Goal: Task Accomplishment & Management: Manage account settings

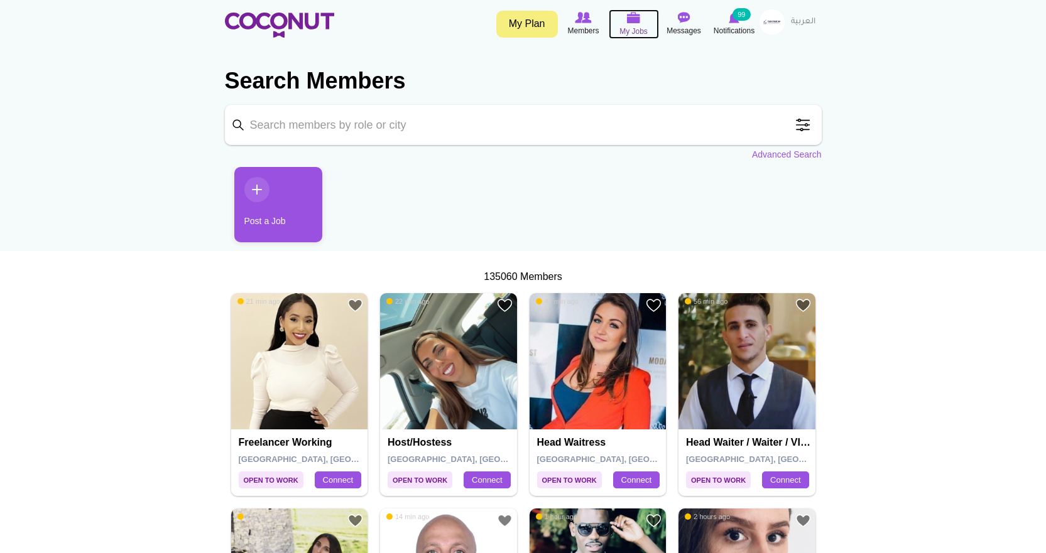
click at [630, 28] on span "My Jobs" at bounding box center [633, 31] width 28 height 13
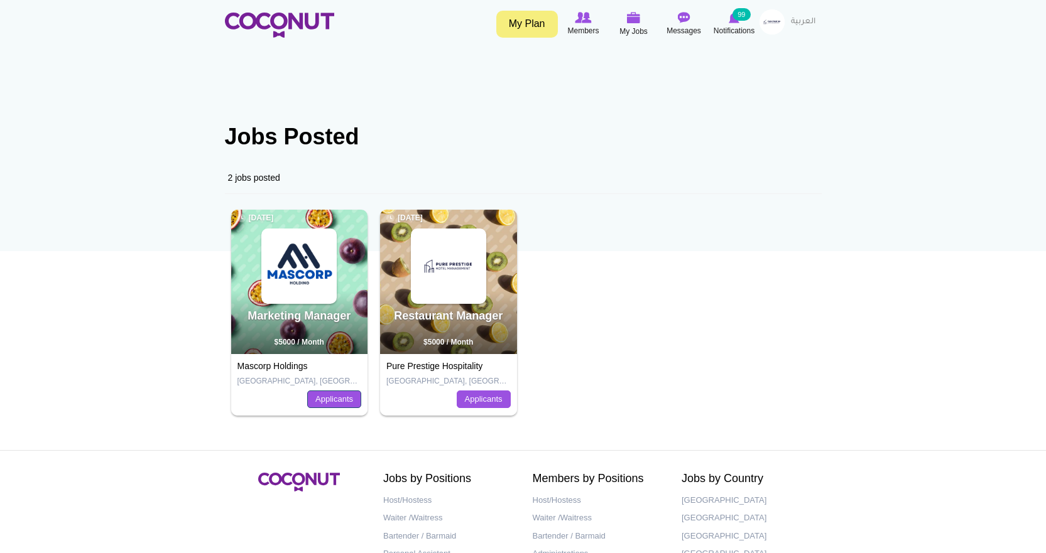
click at [337, 394] on link "Applicants" at bounding box center [334, 400] width 54 height 18
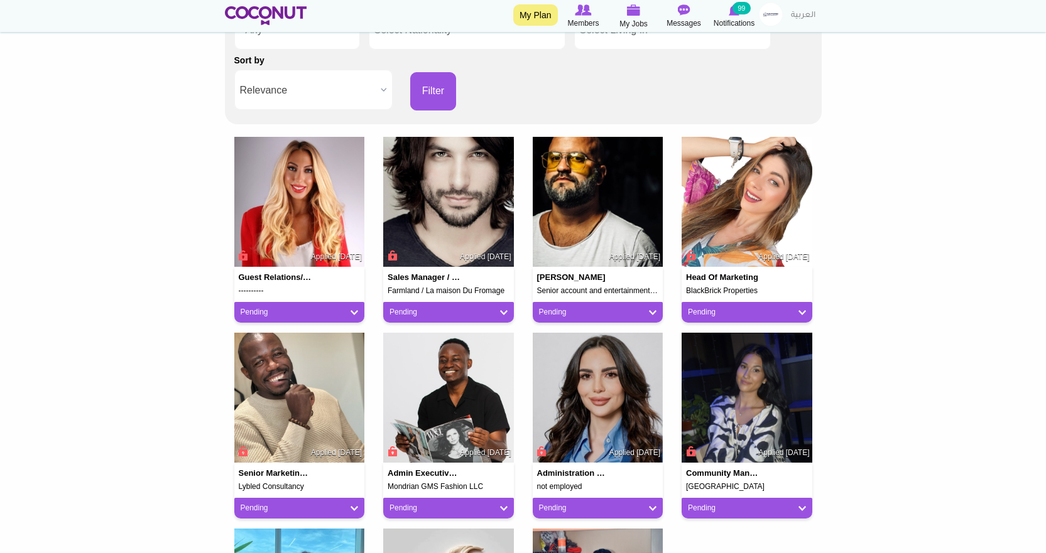
scroll to position [251, 0]
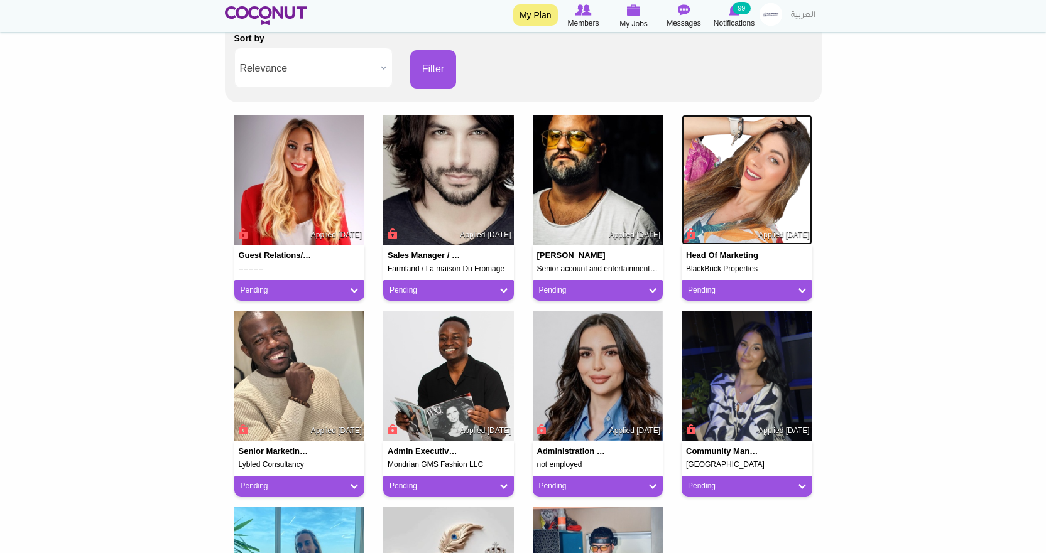
click at [755, 188] on img at bounding box center [747, 180] width 131 height 131
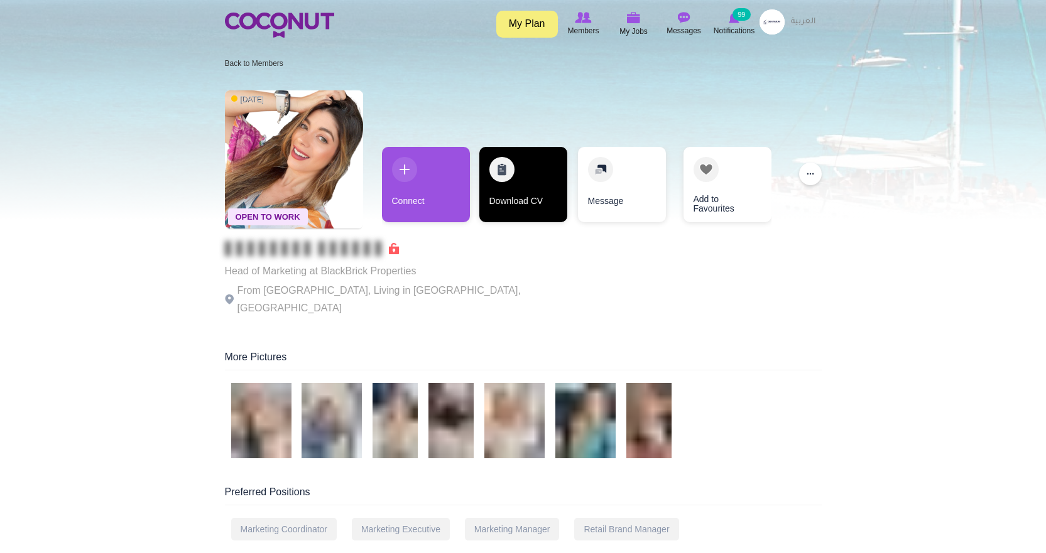
click at [508, 180] on link "Download CV" at bounding box center [523, 184] width 88 height 75
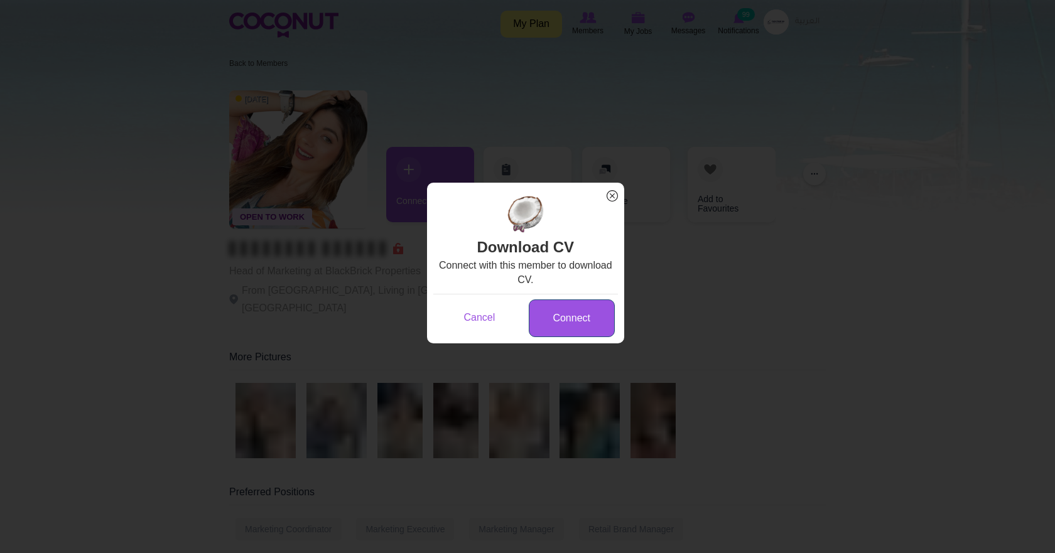
click at [564, 318] on link "Connect" at bounding box center [572, 319] width 86 height 38
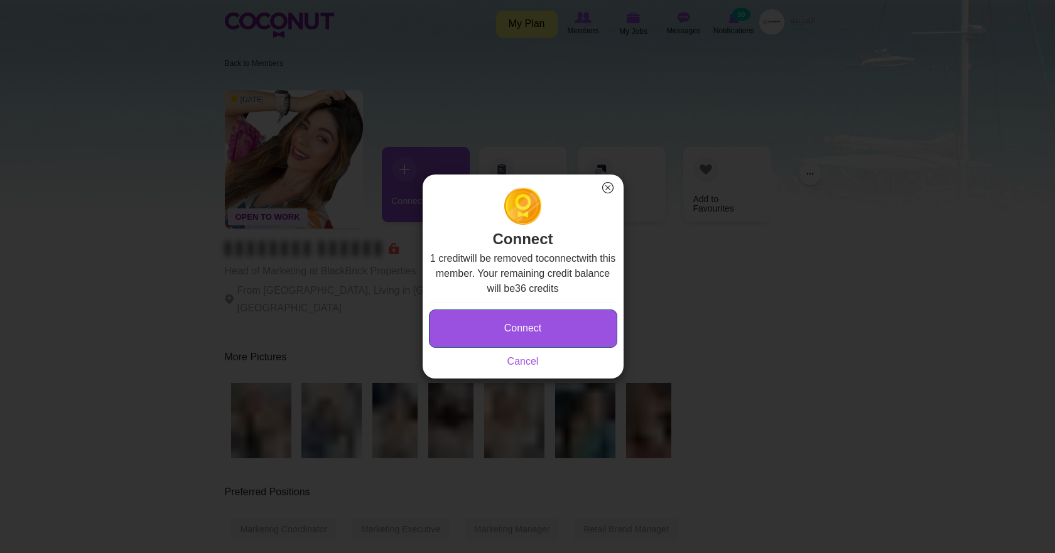
click at [538, 332] on button "Connect" at bounding box center [523, 329] width 188 height 38
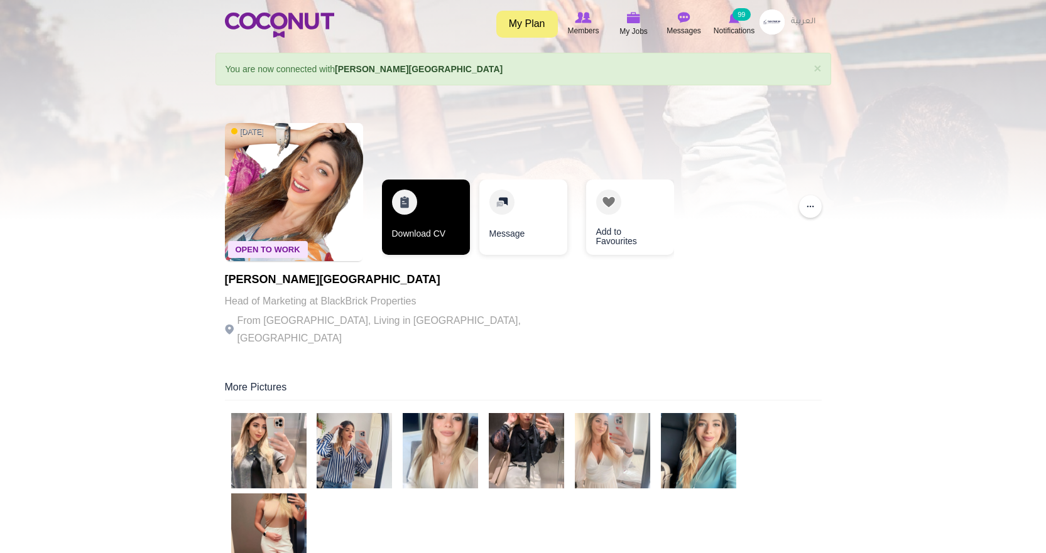
click at [434, 222] on link "Download CV" at bounding box center [426, 217] width 88 height 75
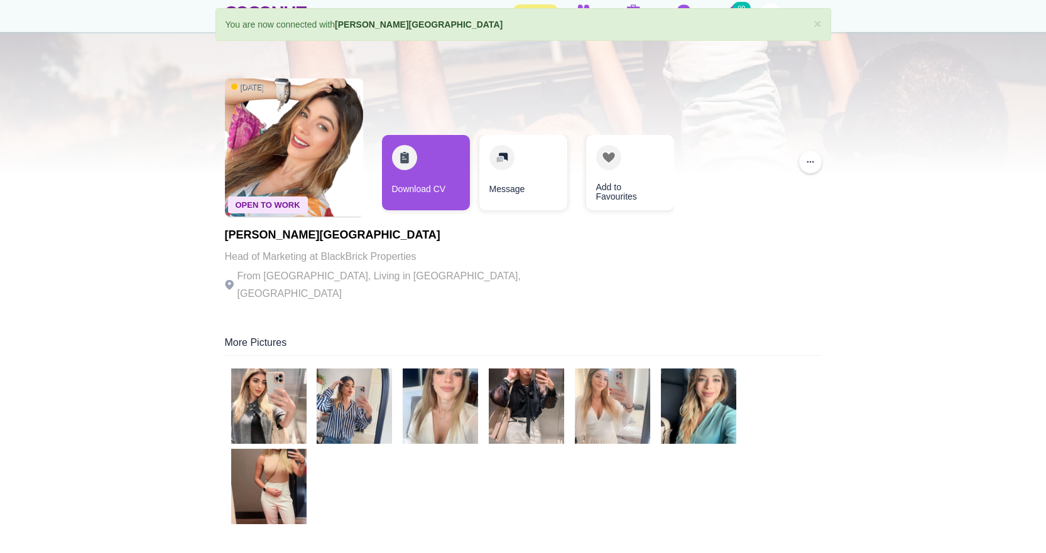
scroll to position [3, 0]
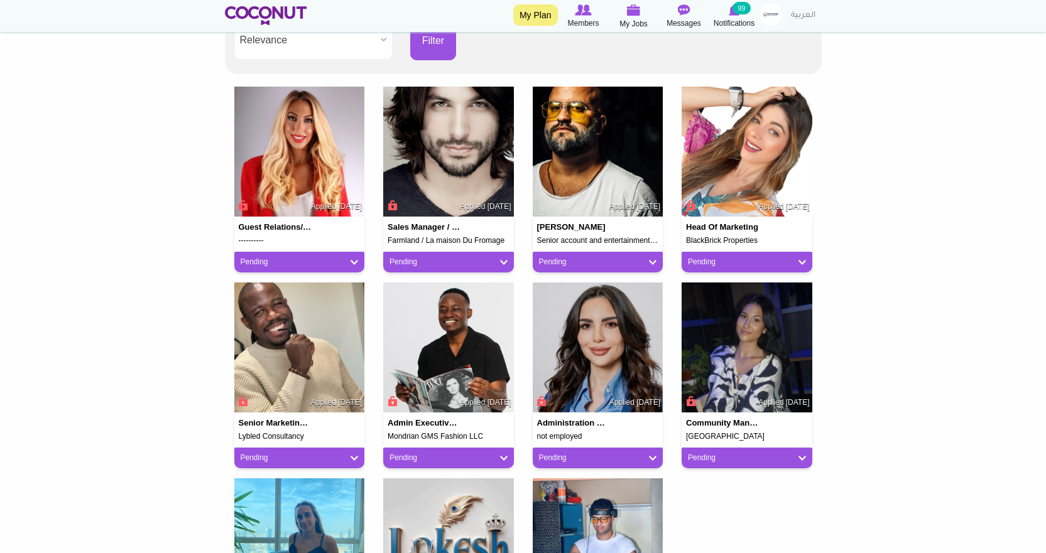
scroll to position [251, 0]
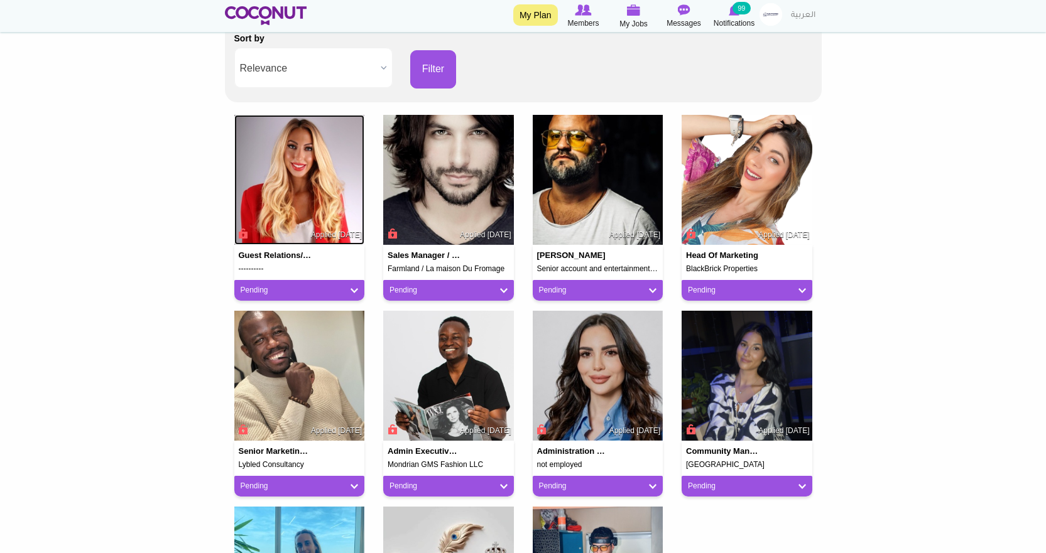
click at [287, 168] on img at bounding box center [299, 180] width 131 height 131
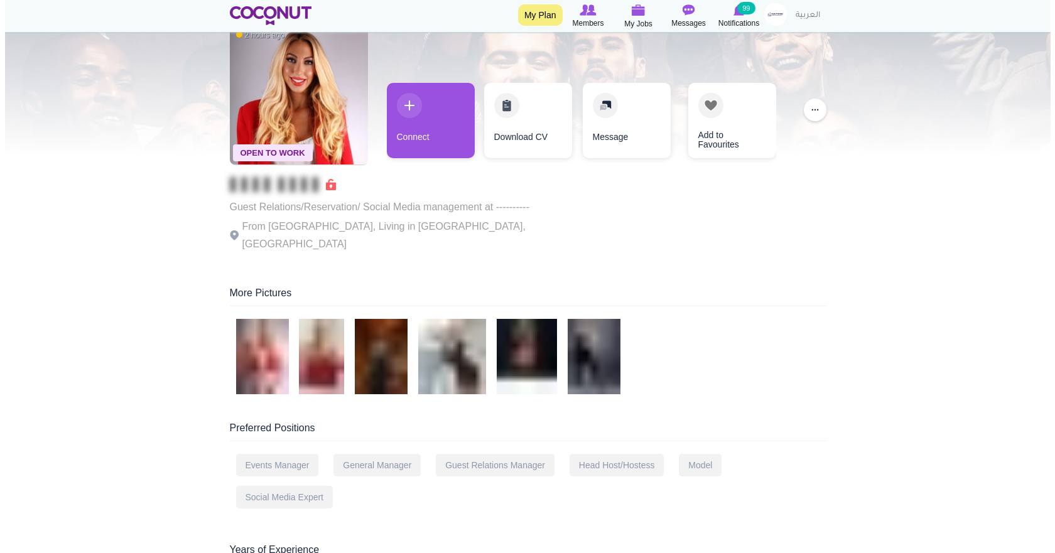
scroll to position [63, 0]
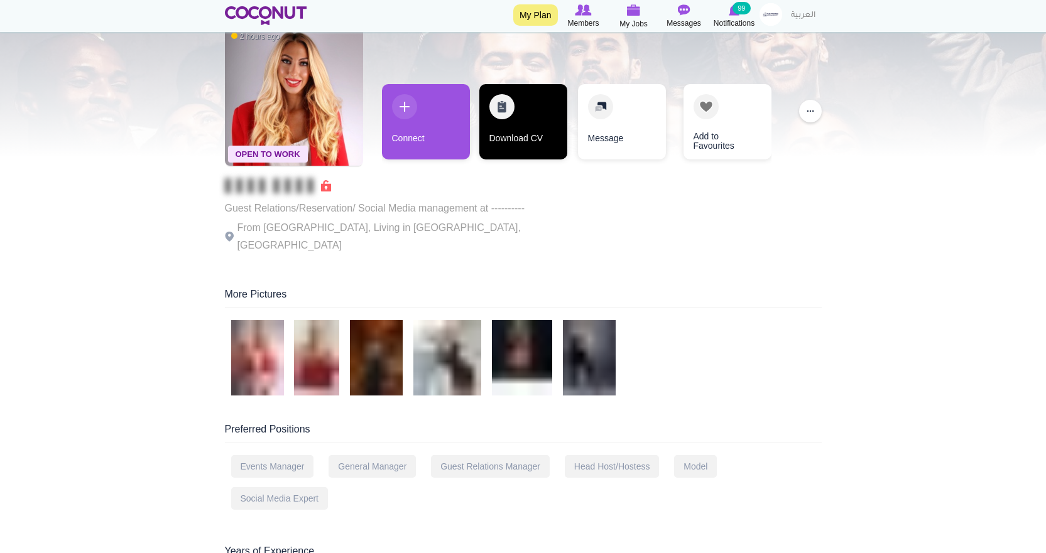
click at [507, 137] on link "Download CV" at bounding box center [523, 121] width 88 height 75
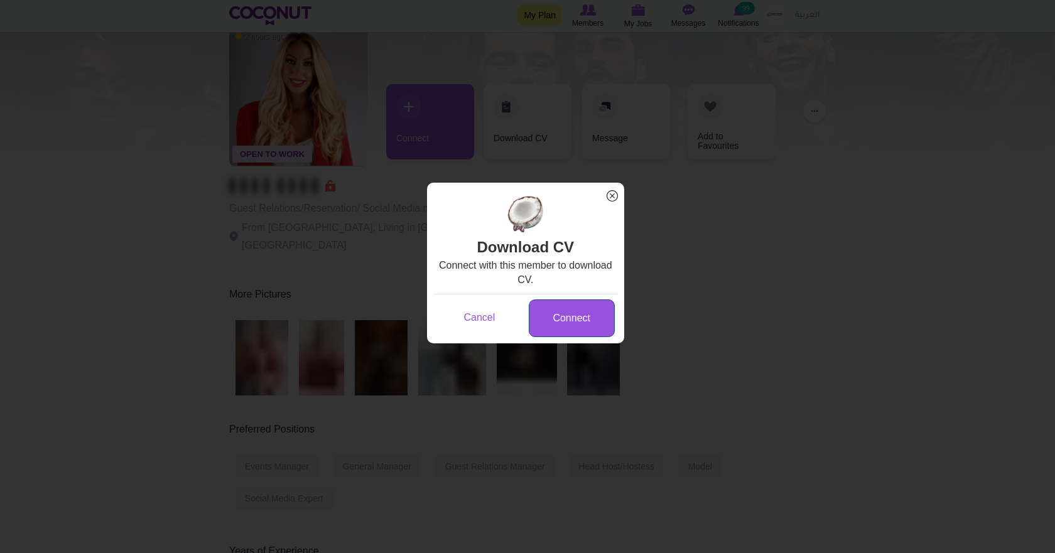
click at [585, 312] on link "Connect" at bounding box center [572, 319] width 86 height 38
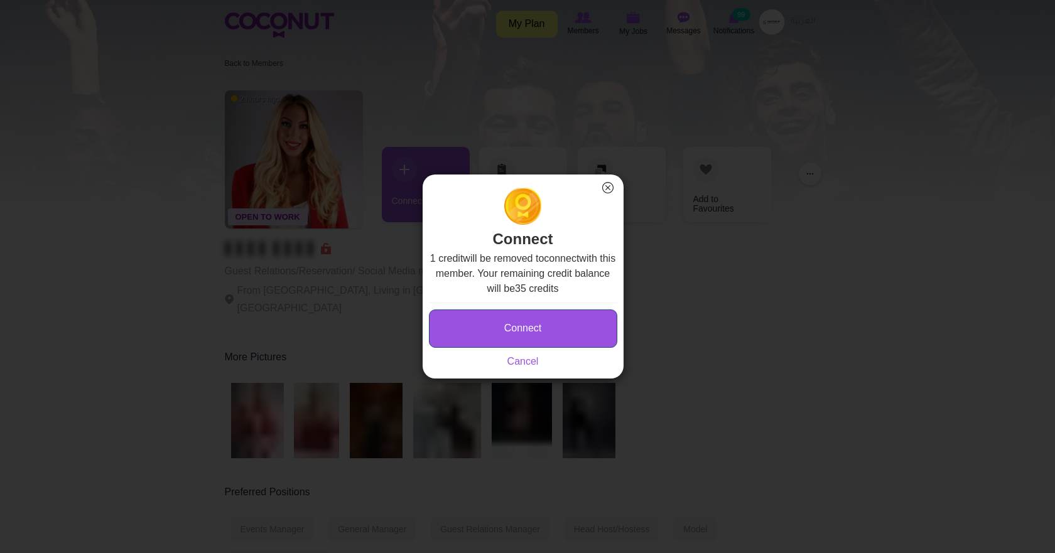
click at [555, 328] on button "Connect" at bounding box center [523, 329] width 188 height 38
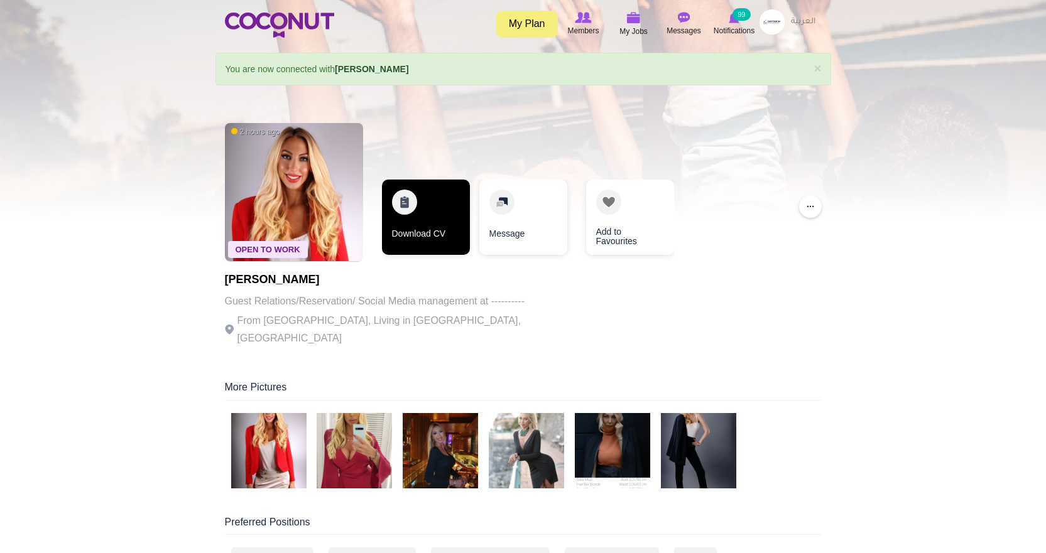
click at [425, 219] on link "Download CV" at bounding box center [426, 217] width 88 height 75
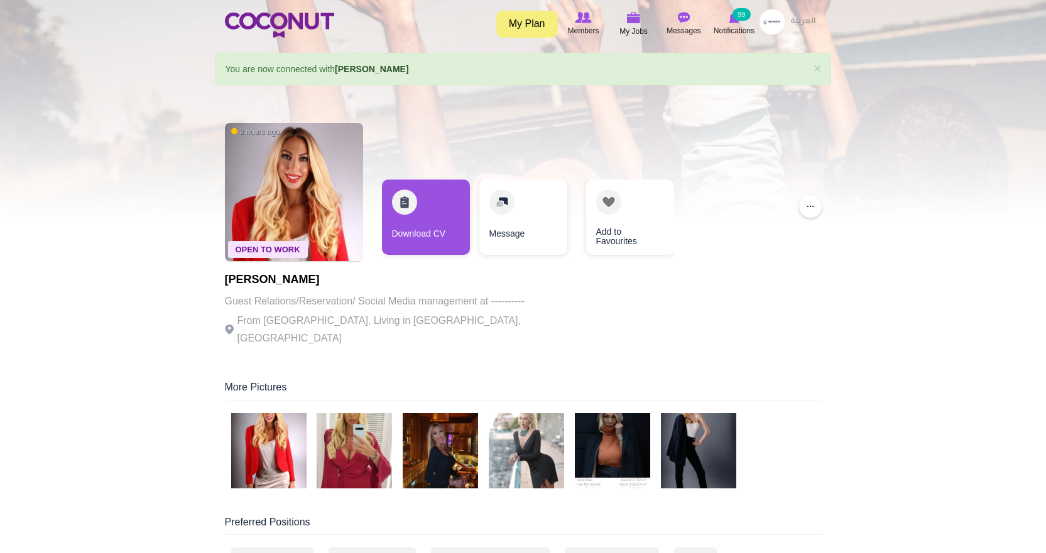
scroll to position [63, 0]
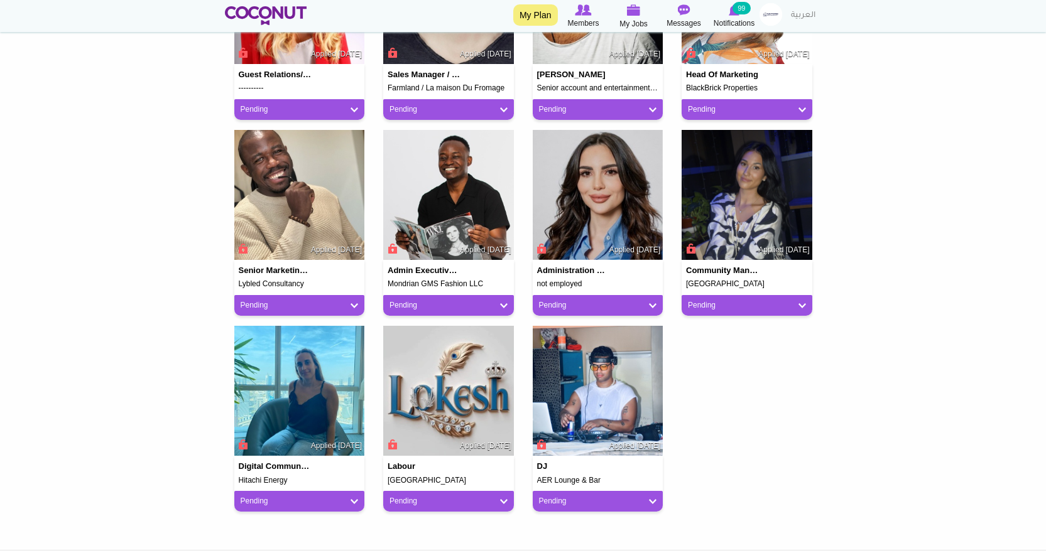
scroll to position [440, 0]
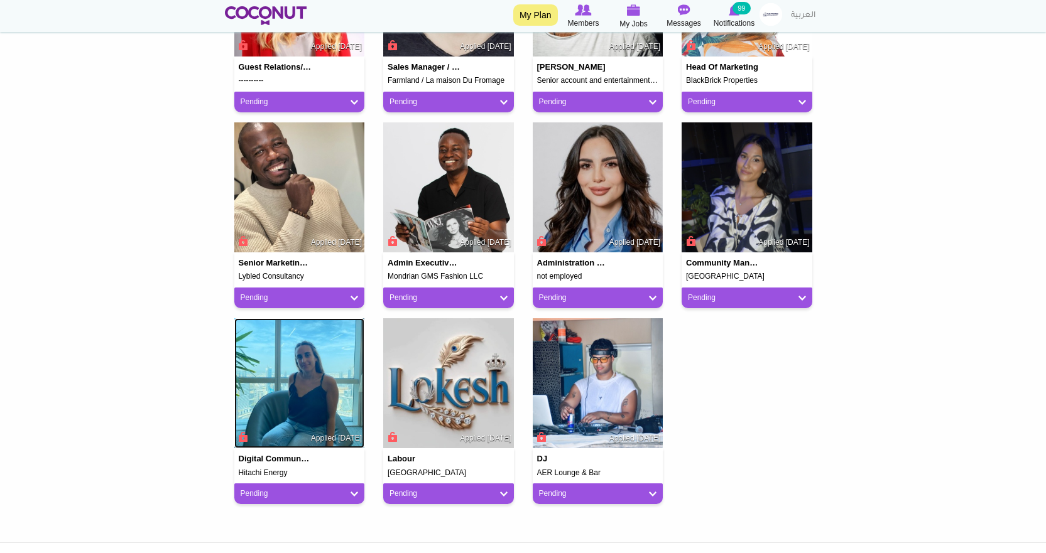
click at [290, 396] on img at bounding box center [299, 384] width 131 height 131
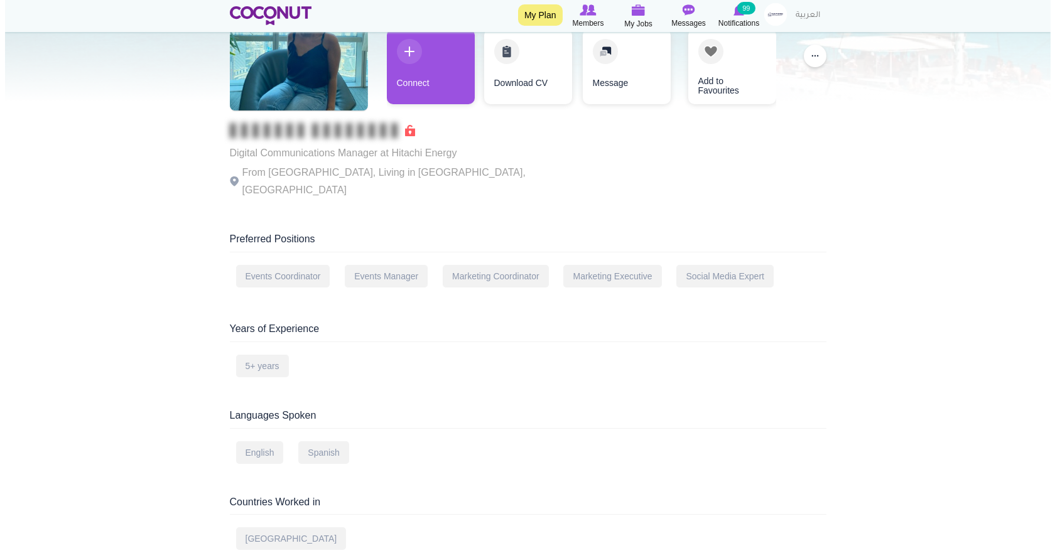
scroll to position [126, 0]
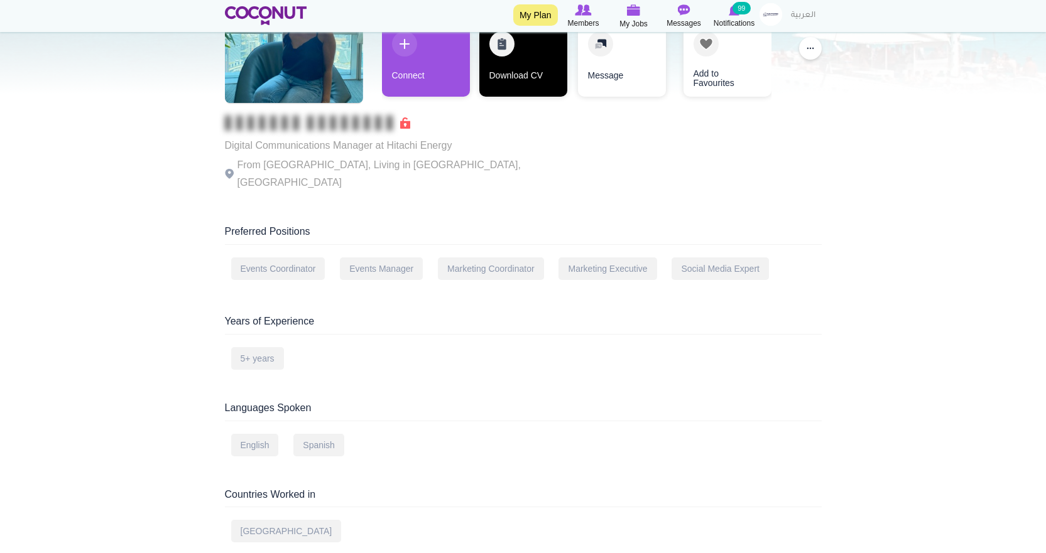
click at [518, 70] on link "Download CV" at bounding box center [523, 58] width 88 height 75
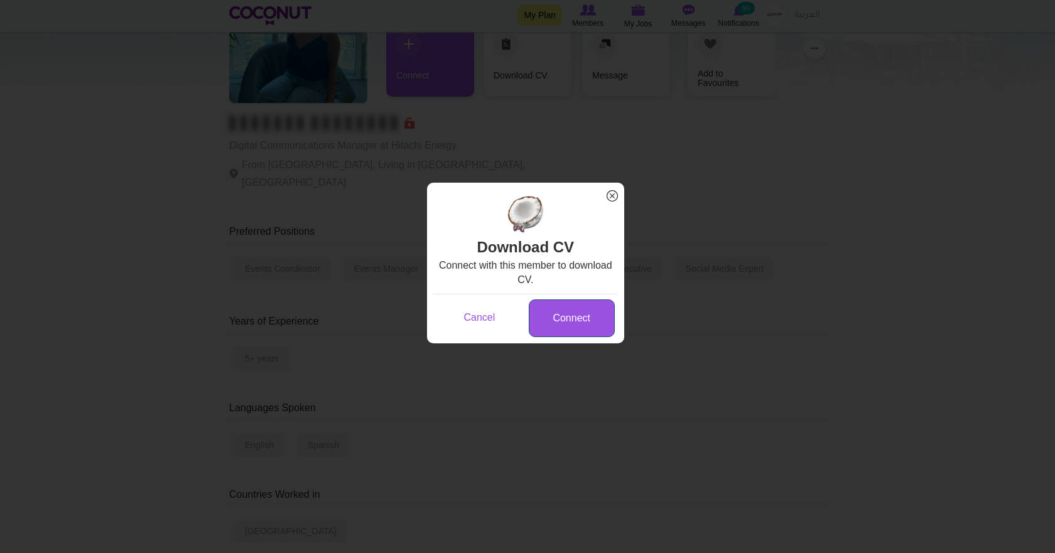
click at [581, 311] on link "Connect" at bounding box center [572, 319] width 86 height 38
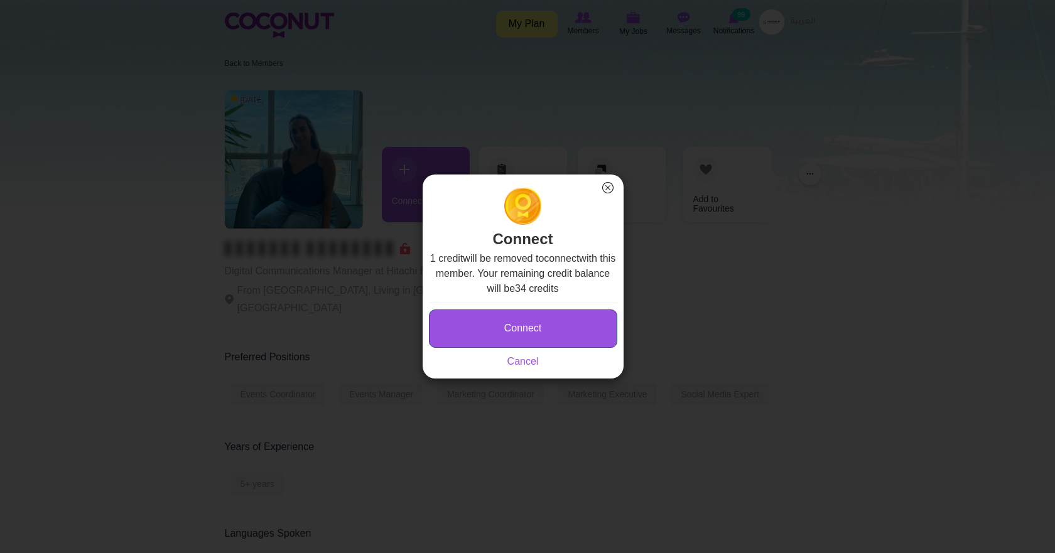
click at [530, 311] on button "Connect" at bounding box center [523, 329] width 188 height 38
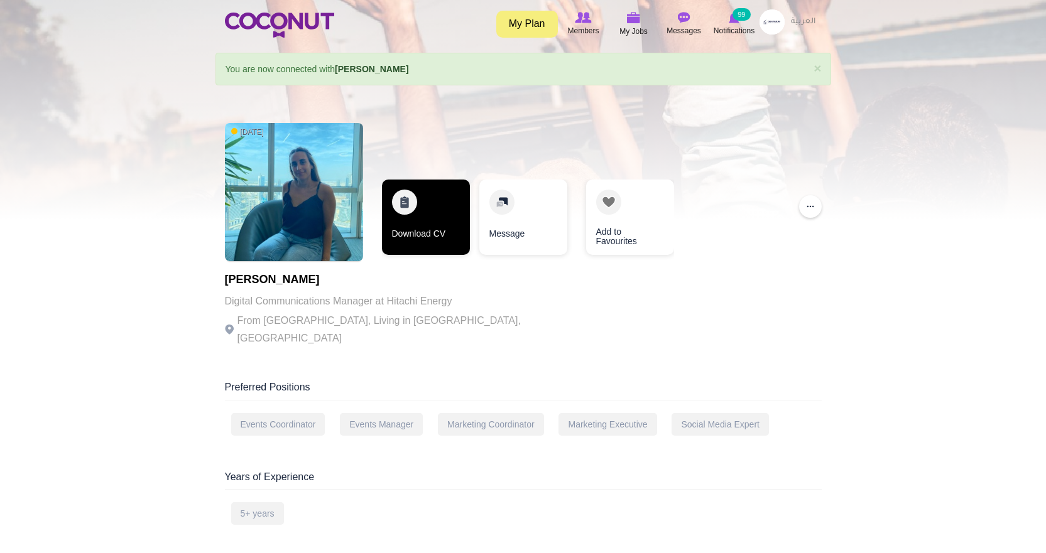
click at [403, 207] on link "Download CV" at bounding box center [426, 217] width 88 height 75
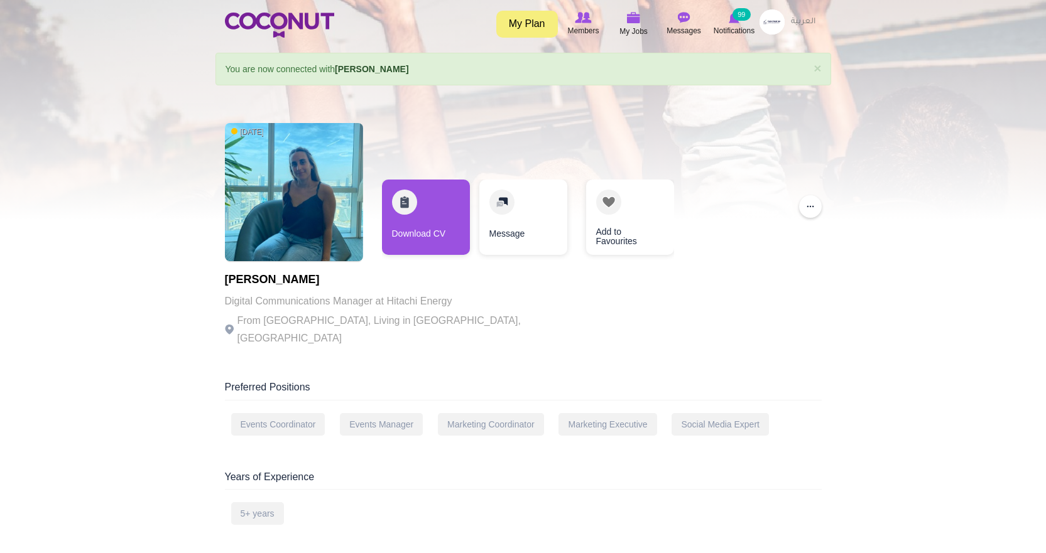
scroll to position [126, 0]
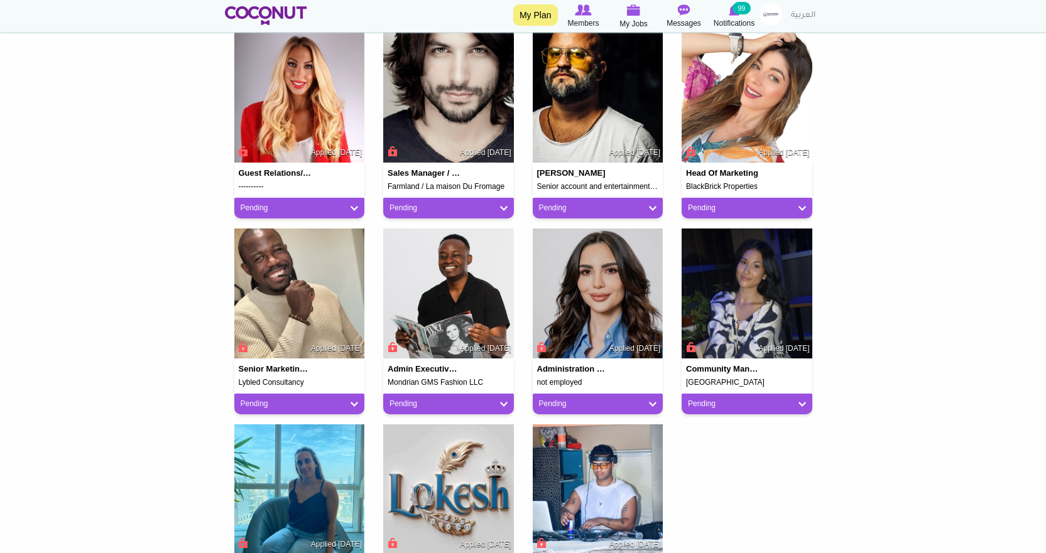
scroll to position [377, 0]
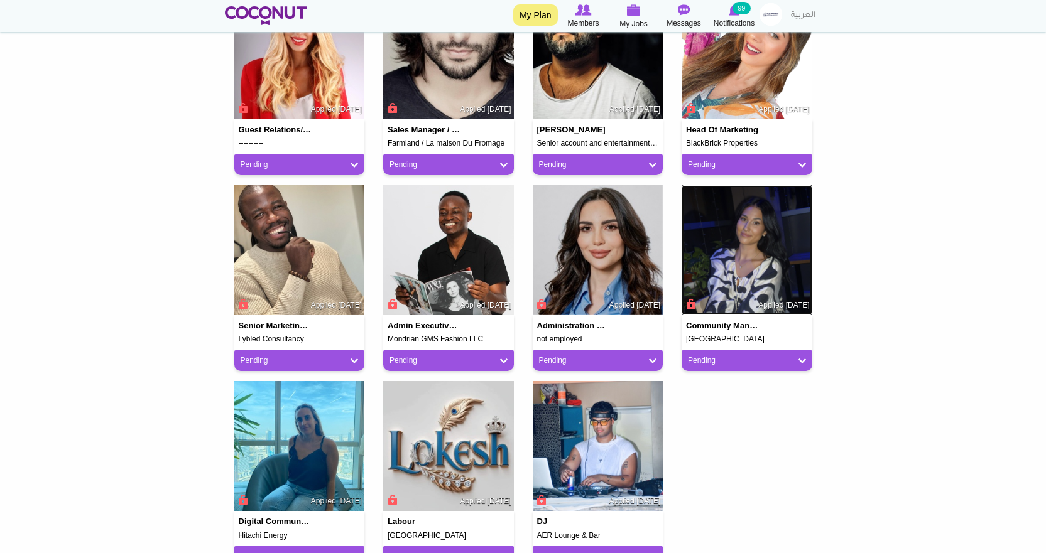
click at [744, 265] on img at bounding box center [747, 250] width 131 height 131
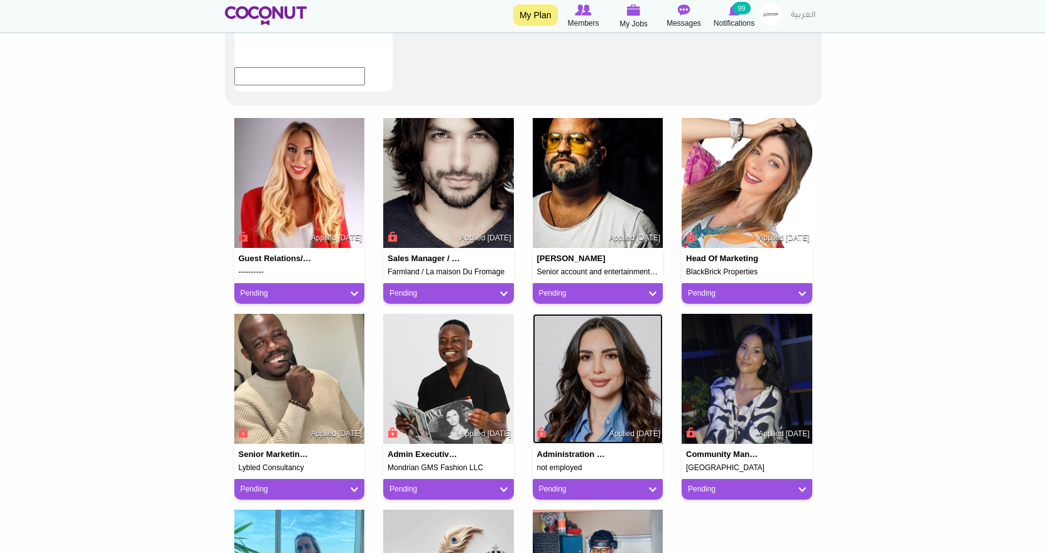
click at [604, 314] on img at bounding box center [598, 379] width 131 height 131
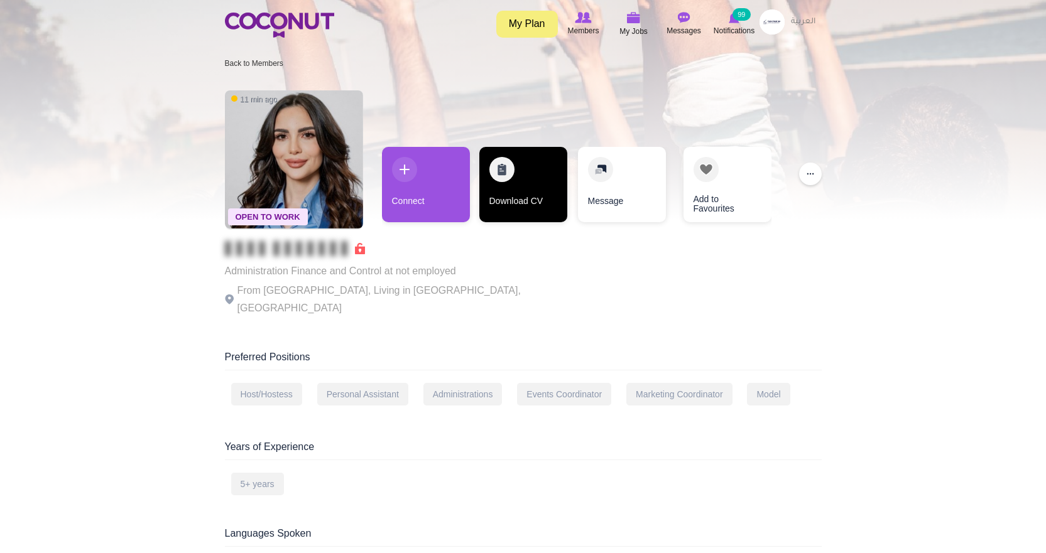
click at [513, 186] on link "Download CV" at bounding box center [523, 184] width 88 height 75
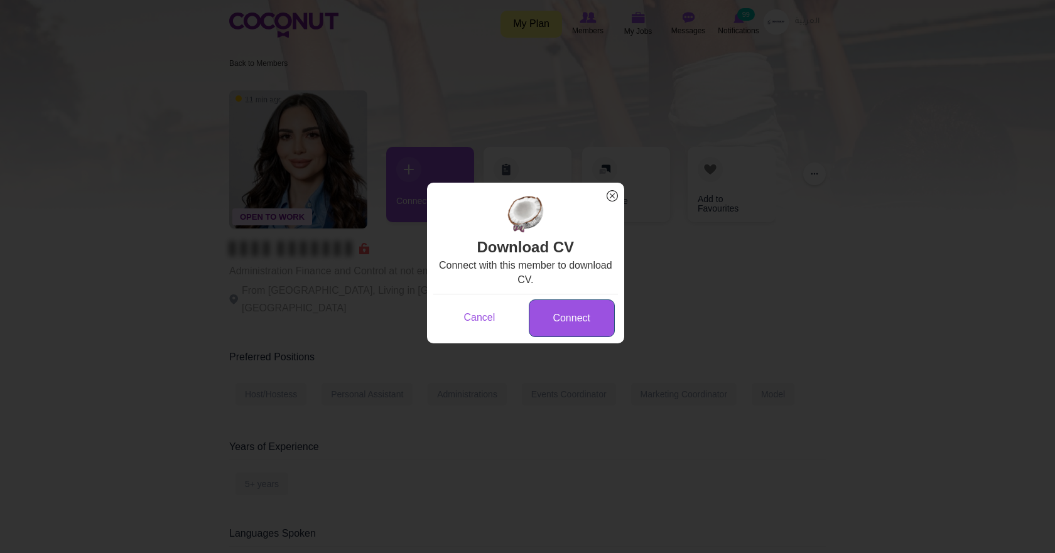
click at [569, 311] on link "Connect" at bounding box center [572, 319] width 86 height 38
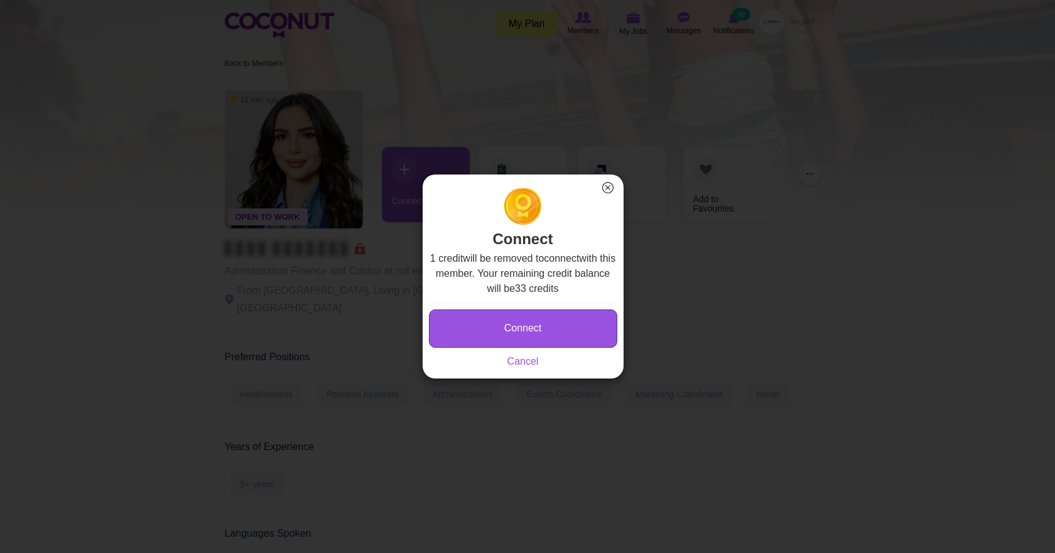
click at [561, 327] on button "Connect" at bounding box center [523, 329] width 188 height 38
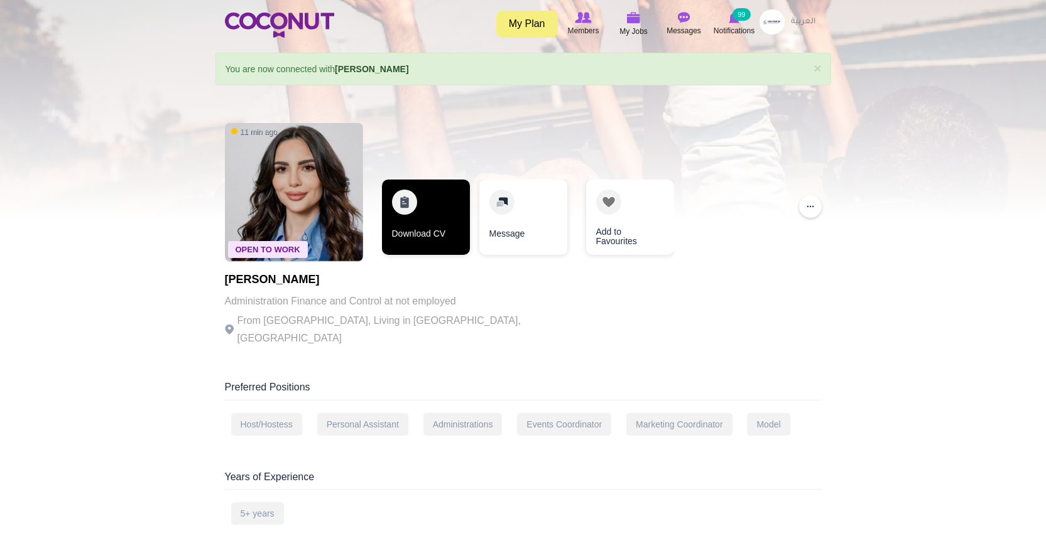
click at [427, 212] on link "Download CV" at bounding box center [426, 217] width 88 height 75
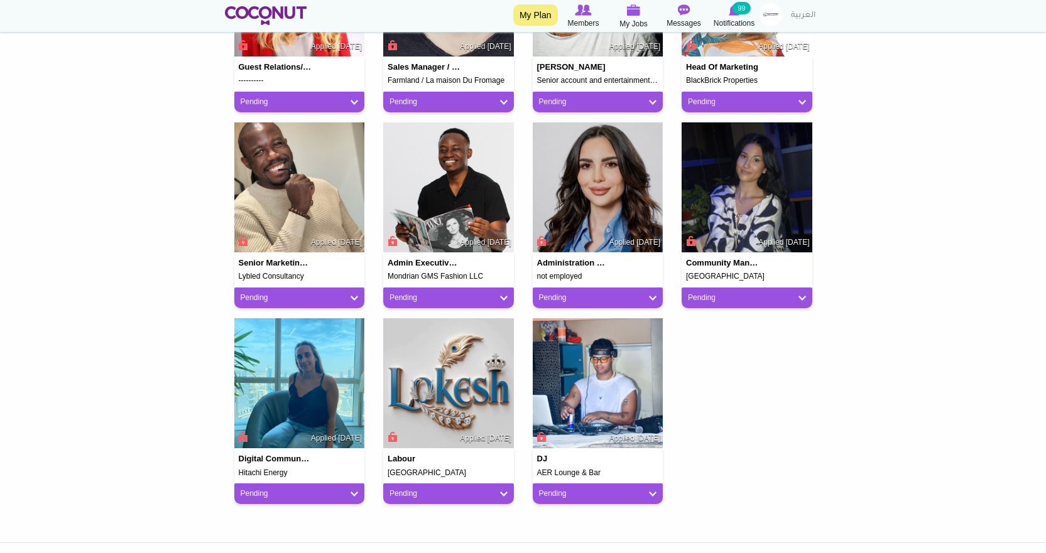
scroll to position [503, 0]
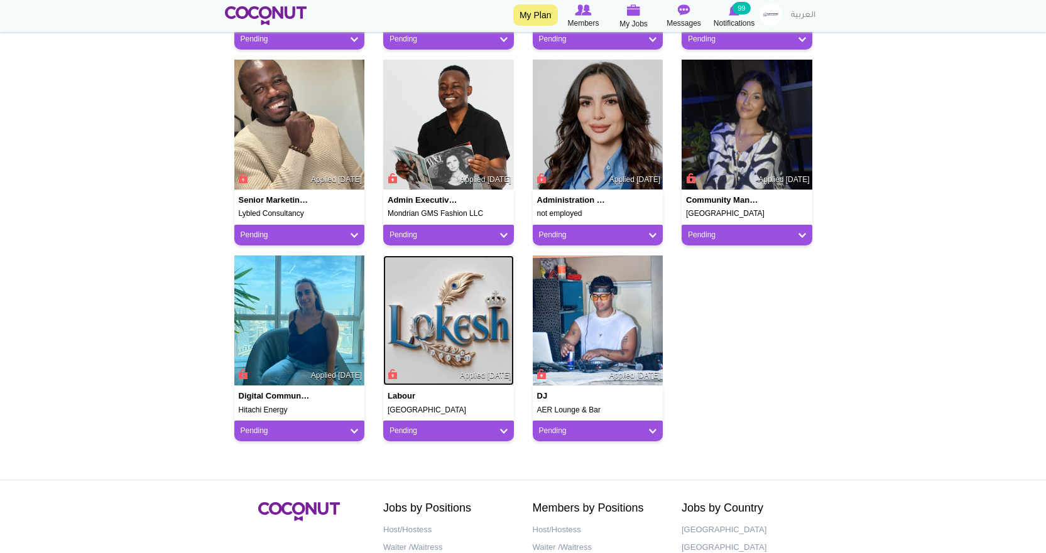
click at [473, 298] on img at bounding box center [448, 321] width 131 height 131
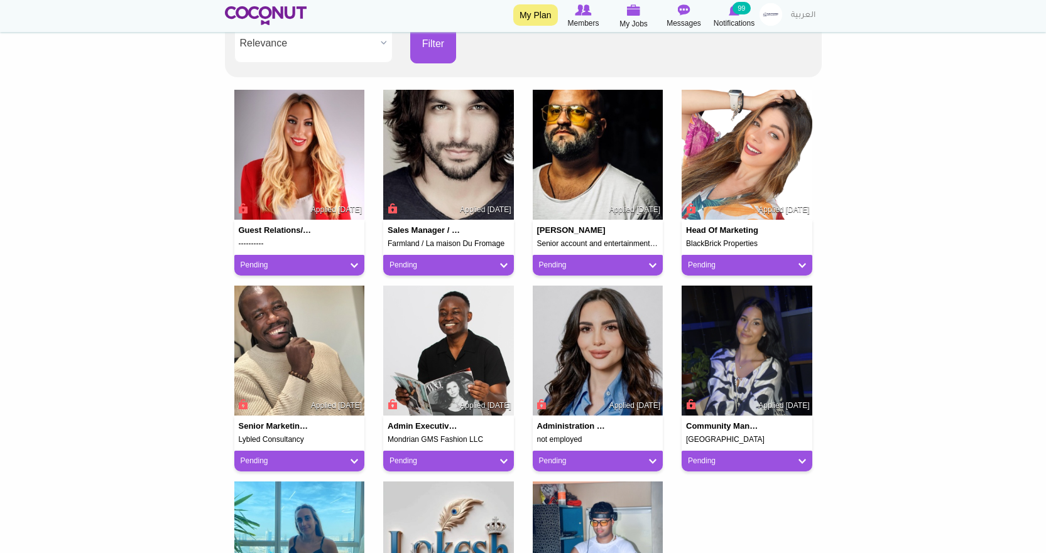
scroll to position [251, 0]
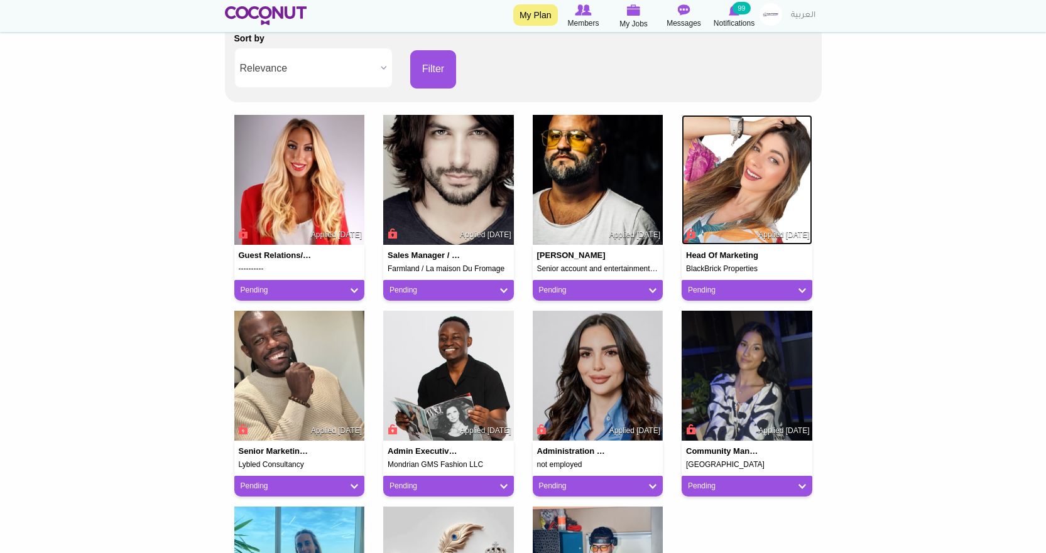
click at [726, 175] on img at bounding box center [747, 180] width 131 height 131
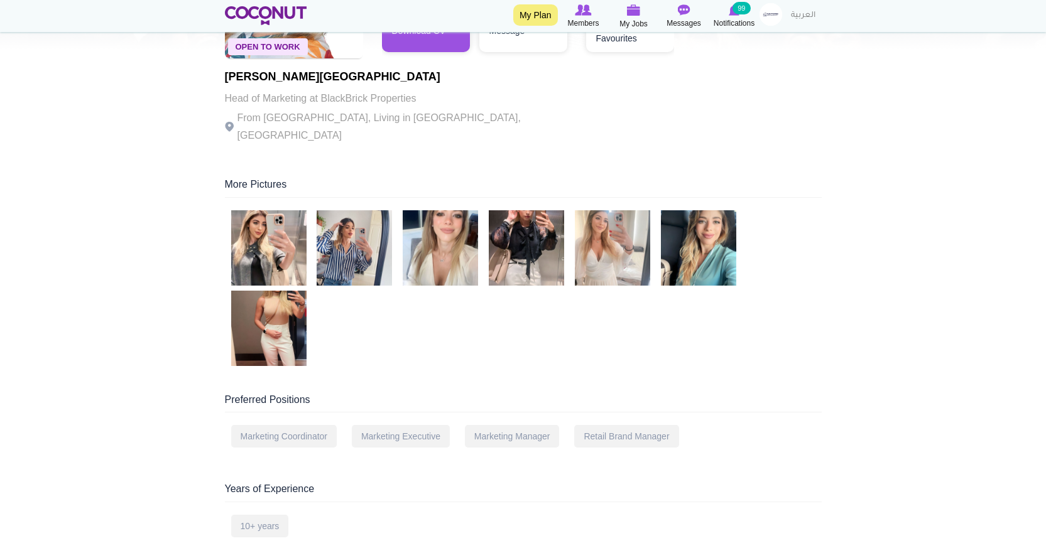
scroll to position [188, 0]
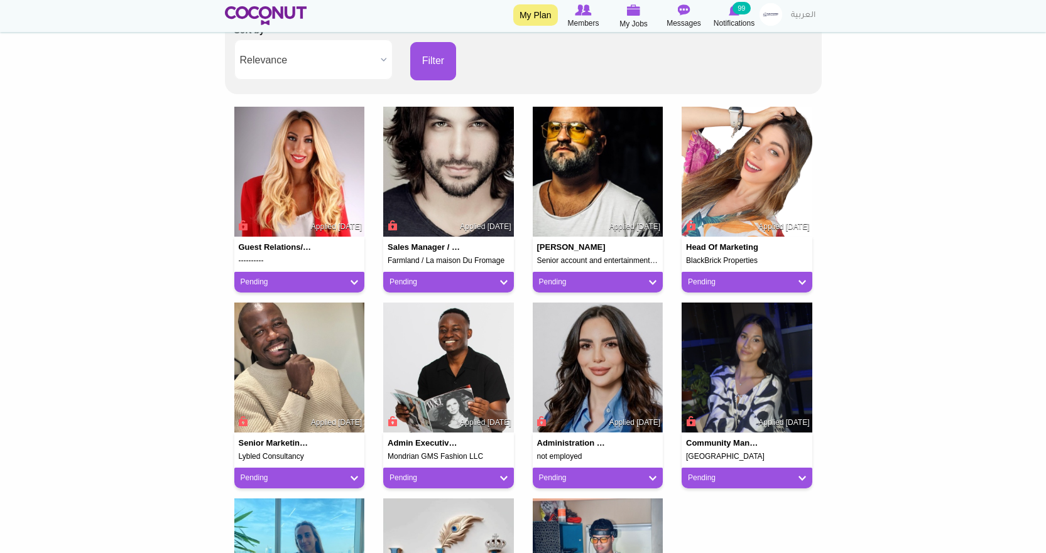
scroll to position [314, 0]
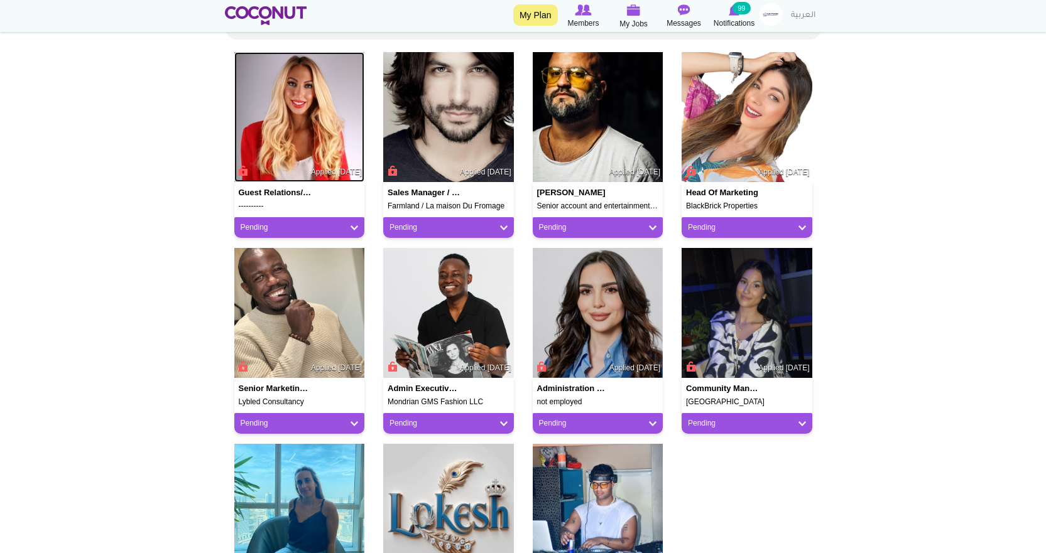
click at [296, 116] on img at bounding box center [299, 117] width 131 height 131
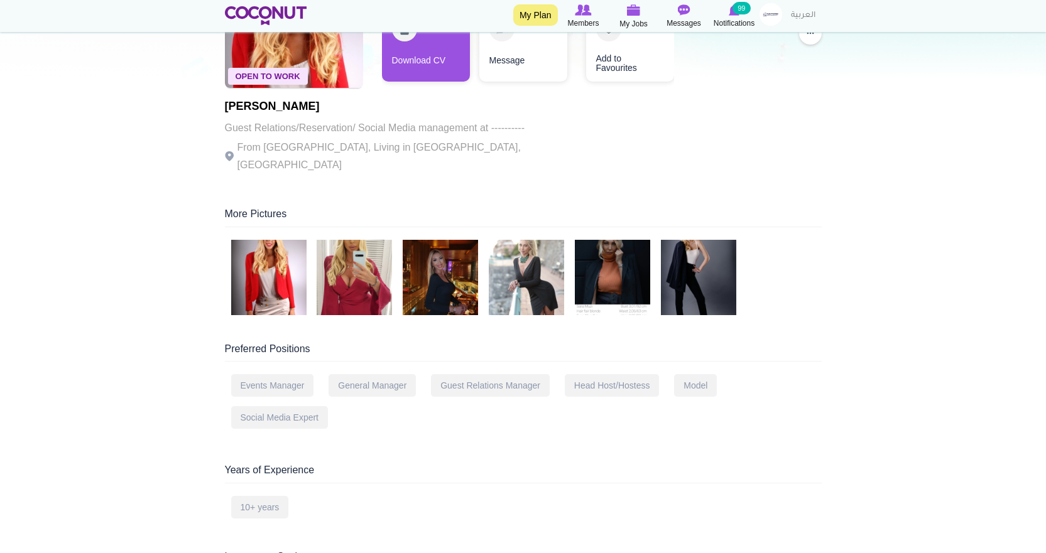
scroll to position [188, 0]
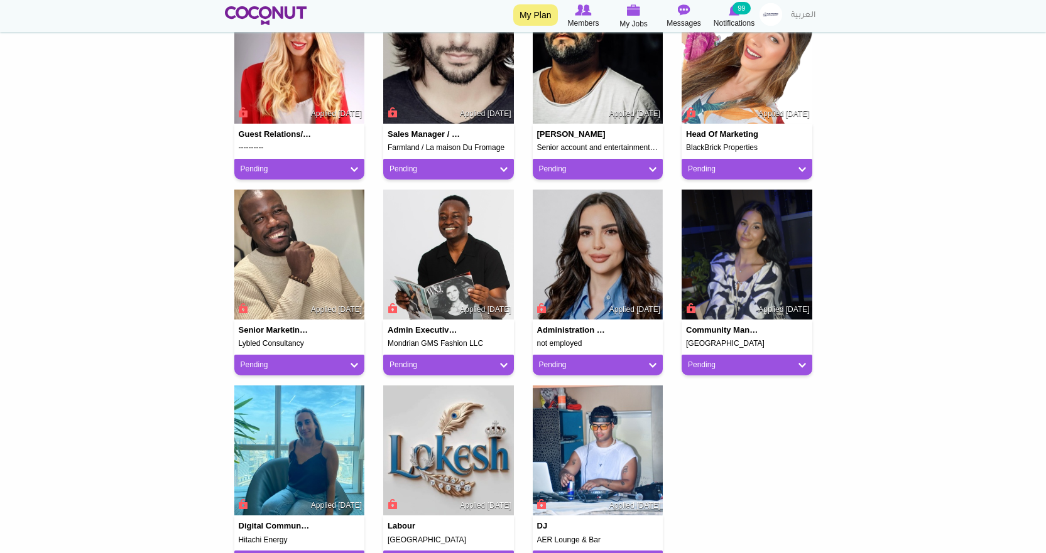
scroll to position [440, 0]
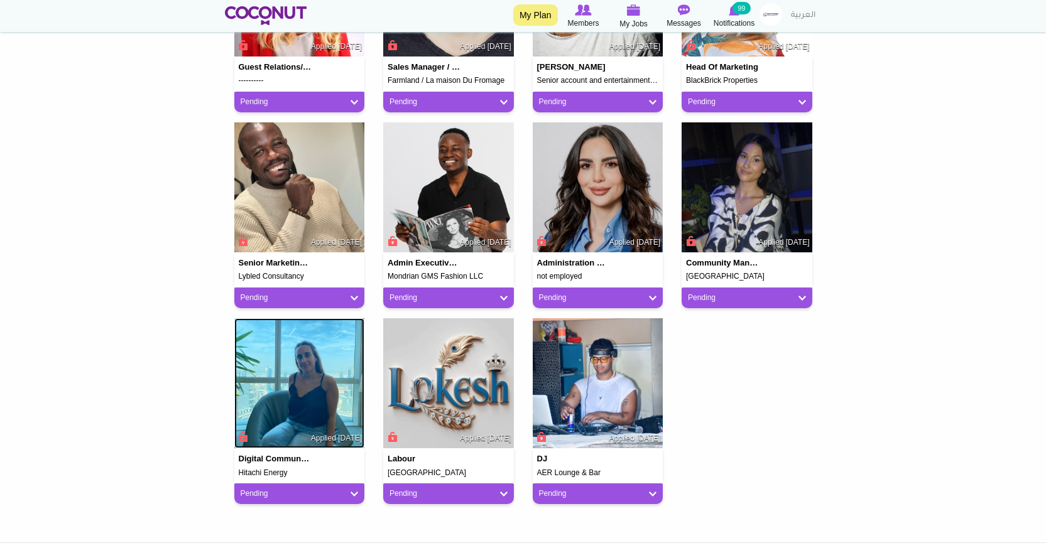
click at [263, 366] on img at bounding box center [299, 384] width 131 height 131
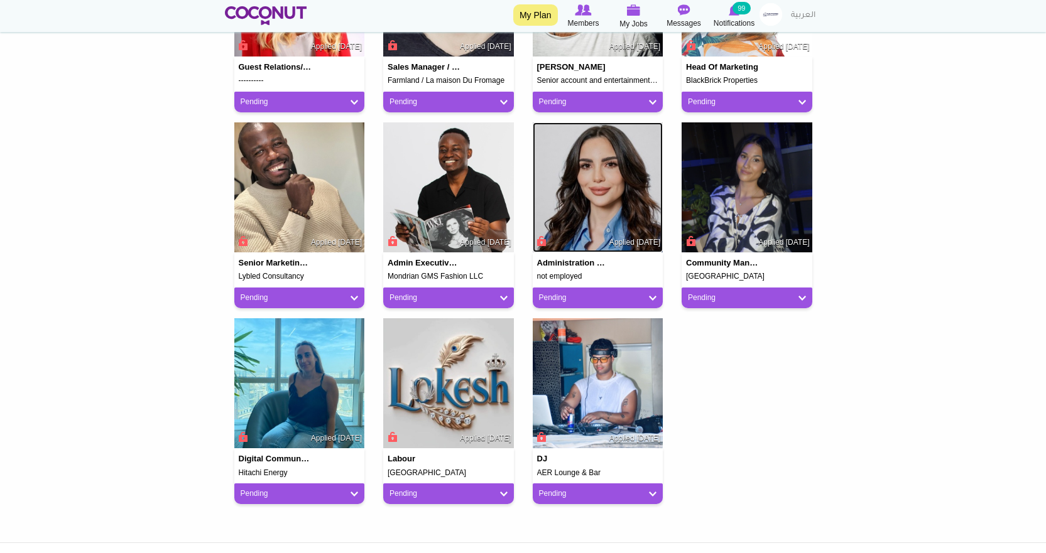
click at [623, 189] on img at bounding box center [598, 188] width 131 height 131
